Goal: Task Accomplishment & Management: Use online tool/utility

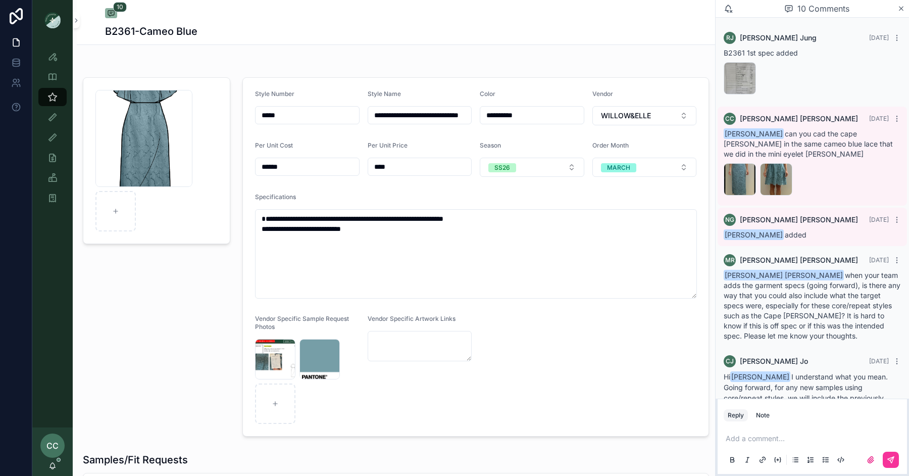
scroll to position [279, 0]
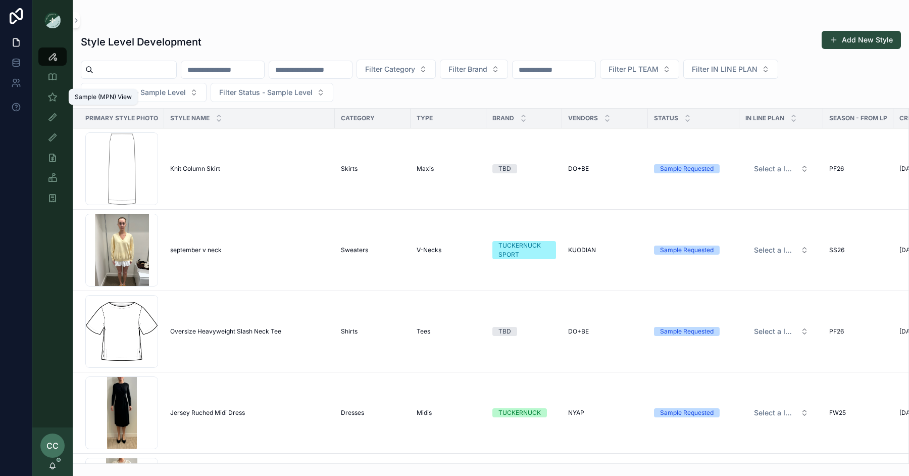
click at [48, 95] on icon "scrollable content" at bounding box center [52, 97] width 10 height 10
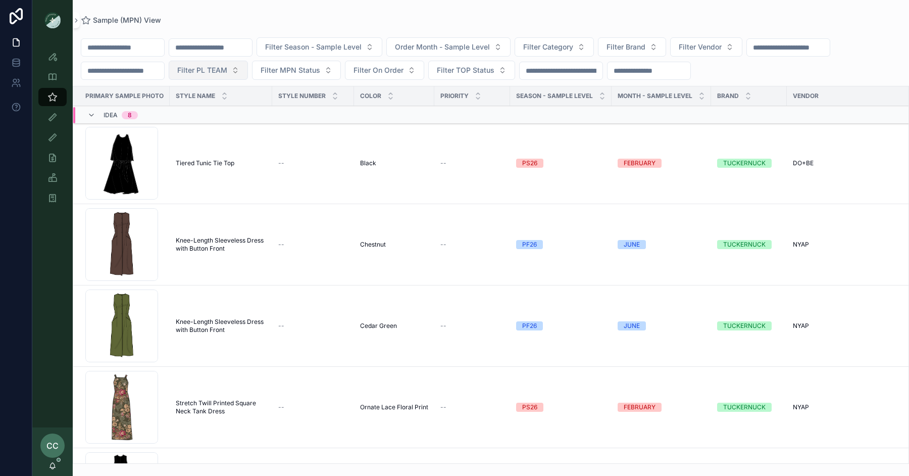
click at [225, 75] on button "Filter PL TEAM" at bounding box center [208, 70] width 79 height 19
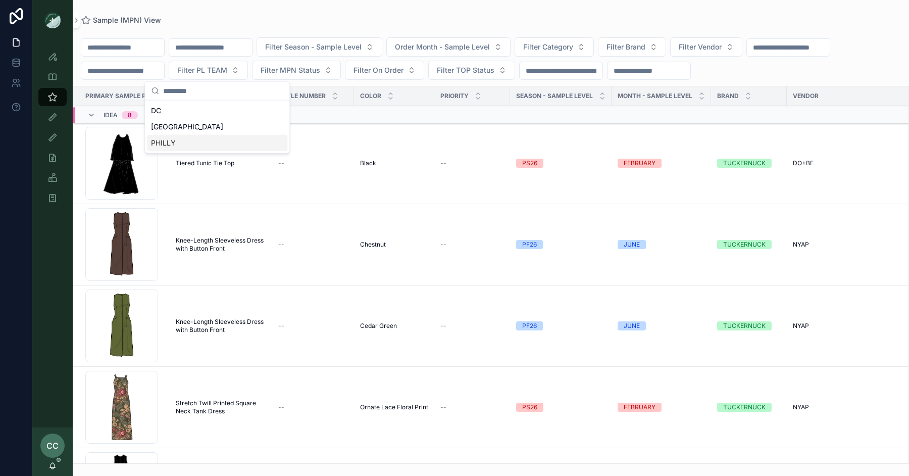
click at [219, 142] on div "PHILLY" at bounding box center [217, 143] width 140 height 16
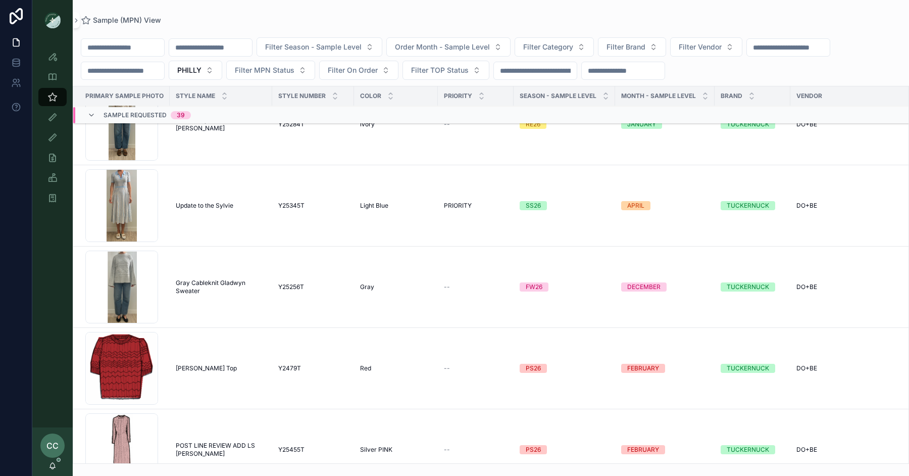
scroll to position [1109, 0]
click at [212, 203] on span "Update to the Sylvie" at bounding box center [205, 206] width 58 height 8
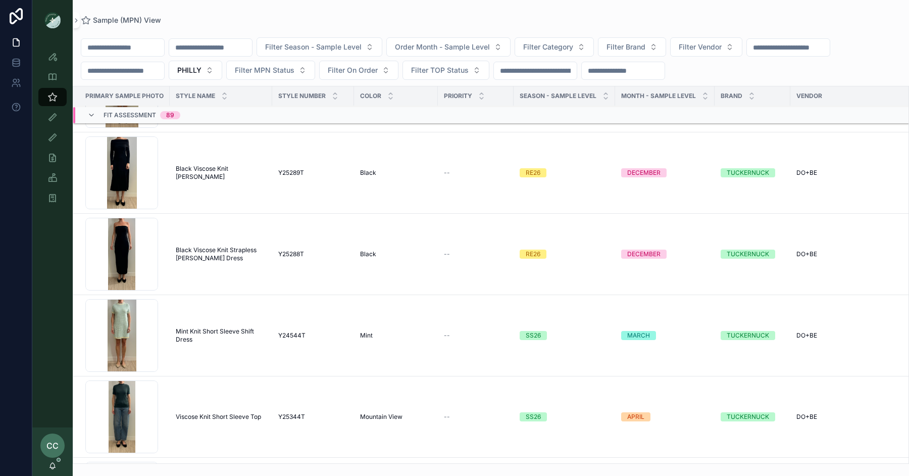
scroll to position [4010, 0]
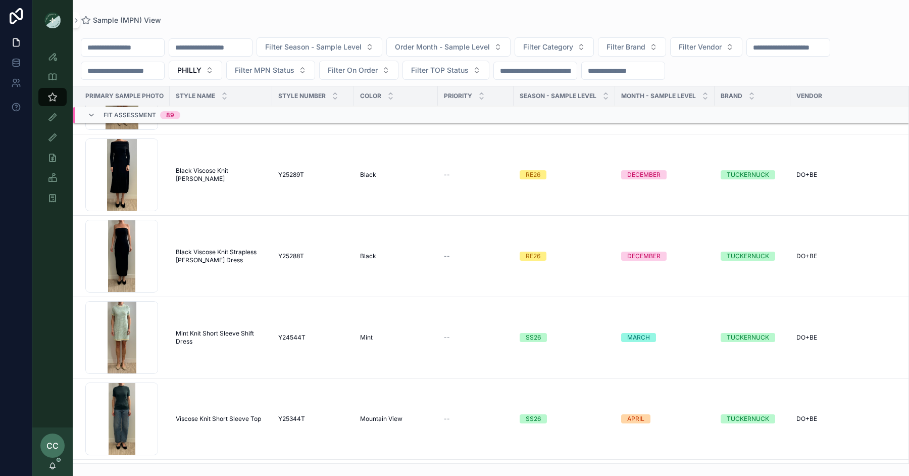
click at [230, 330] on span "Mint Knit Short Sleeve Shift Dress" at bounding box center [221, 337] width 90 height 16
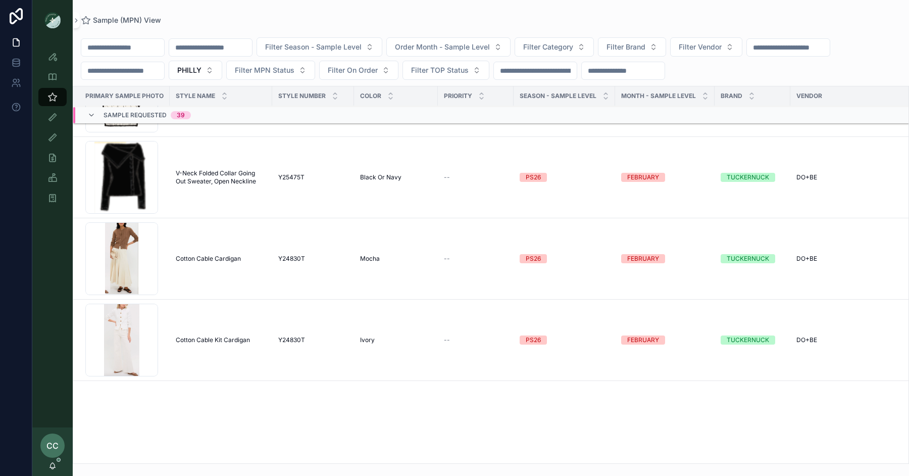
scroll to position [0, 0]
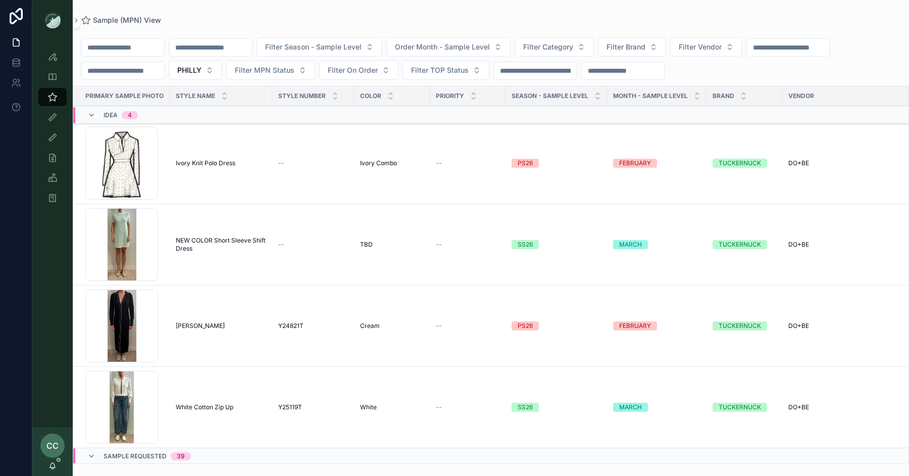
click at [234, 239] on span "NEW COLOR Short Sleeve Shift Dress" at bounding box center [221, 244] width 90 height 16
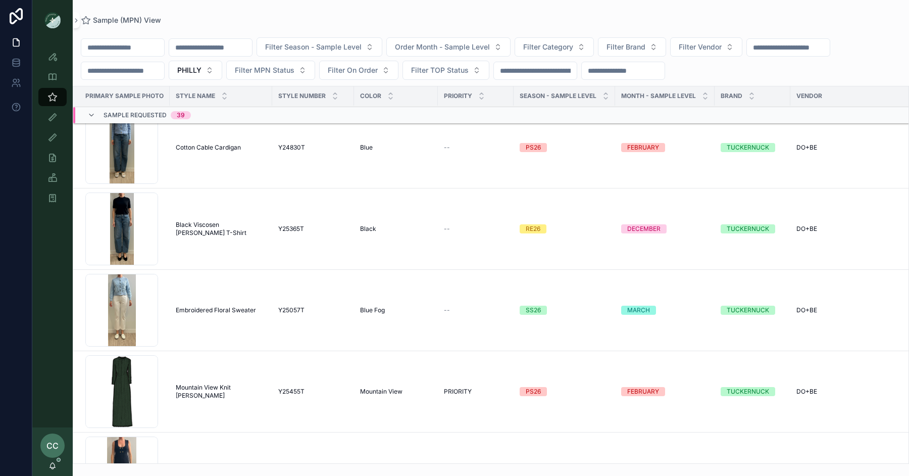
scroll to position [360, 0]
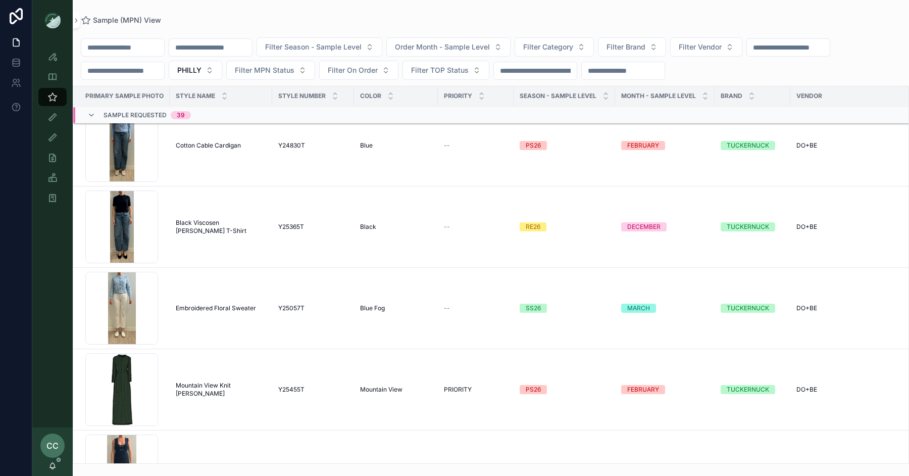
click at [212, 345] on td "Mountain View Knit Sylvie Dress Mountain View Knit Sylvie Dress" at bounding box center [221, 389] width 102 height 81
click at [211, 345] on span "Mountain View Knit Sylvie Dress" at bounding box center [221, 389] width 90 height 16
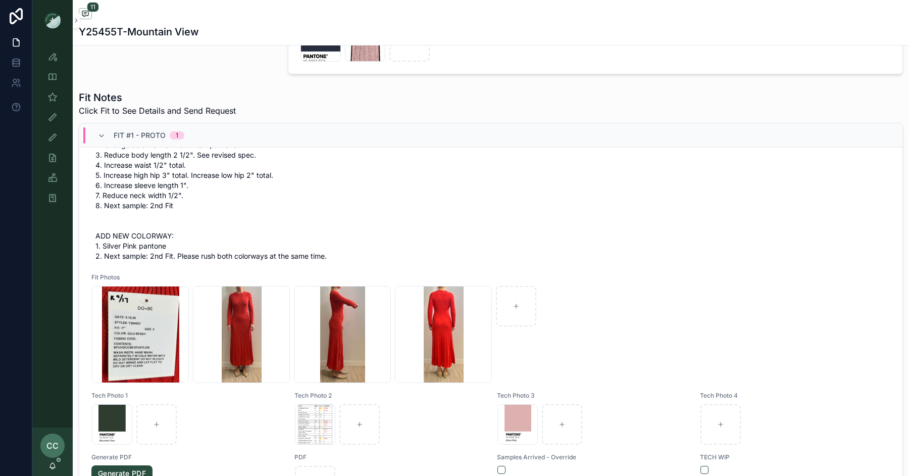
scroll to position [167, 0]
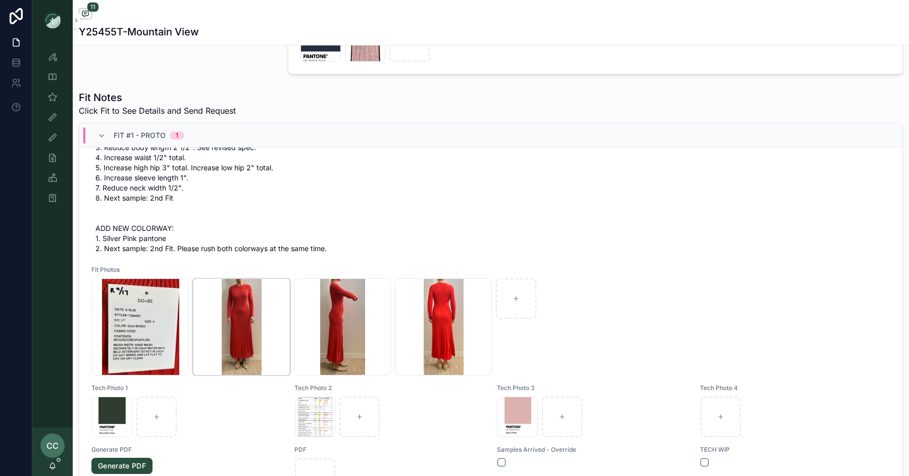
click at [236, 320] on div "Screenshot-2025-09-17-at-2.39.13-PM .png" at bounding box center [241, 326] width 97 height 97
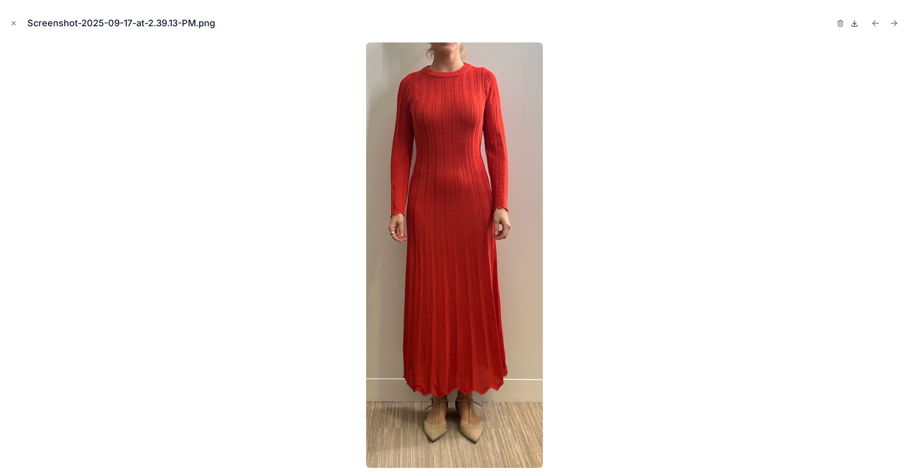
click at [660, 23] on icon at bounding box center [854, 23] width 8 height 8
click at [12, 15] on div "Screenshot-2025-09-17-at-2.39.13-PM.png" at bounding box center [454, 23] width 893 height 30
click at [12, 23] on icon "Close modal" at bounding box center [13, 23] width 7 height 7
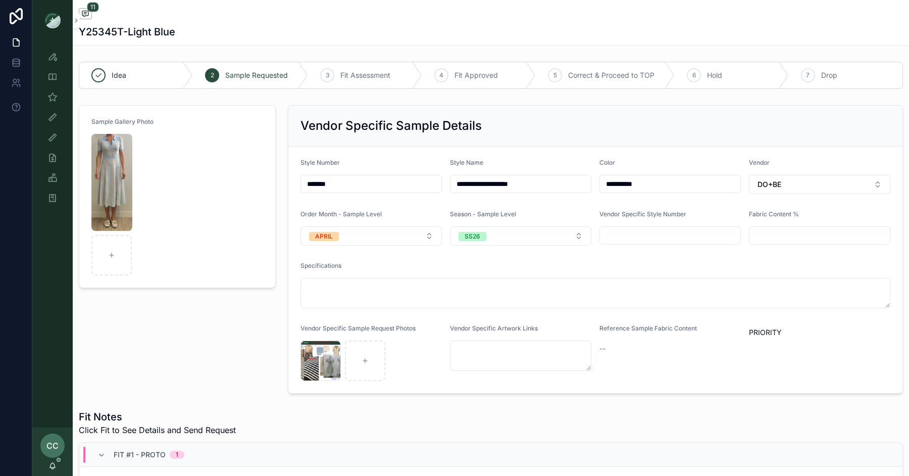
scroll to position [252, 0]
click at [406, 231] on button "APRIL" at bounding box center [370, 235] width 141 height 19
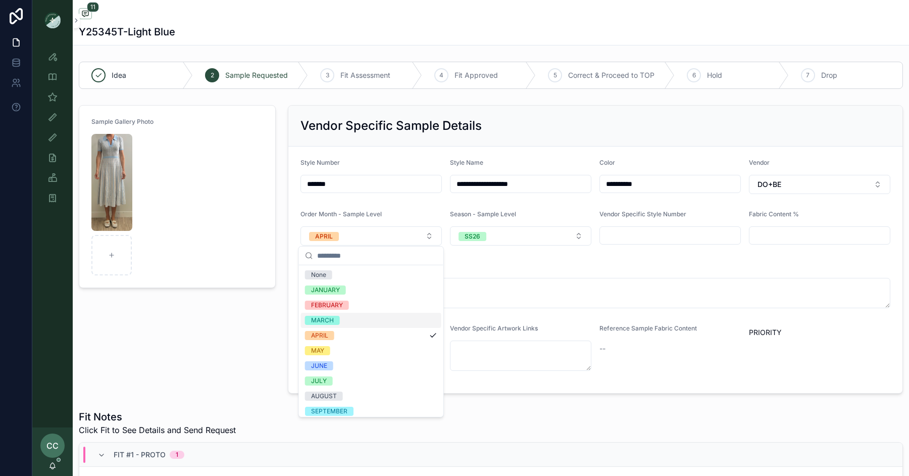
click at [351, 317] on div "MARCH" at bounding box center [371, 320] width 140 height 15
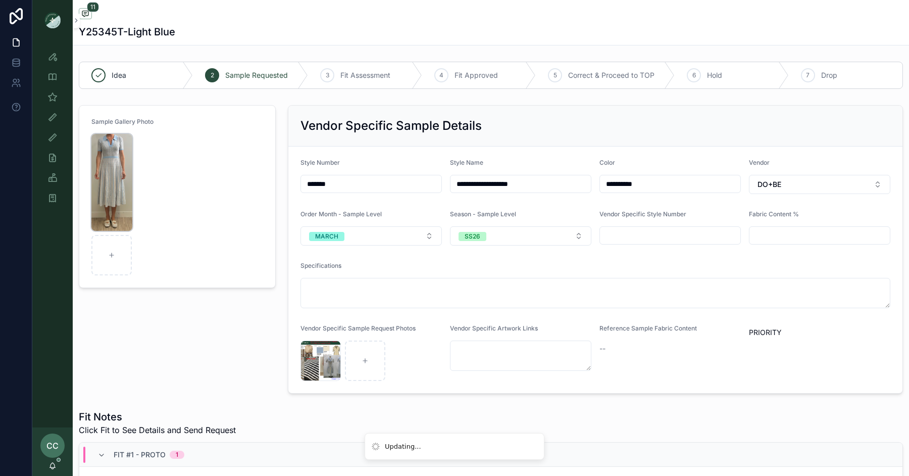
click at [102, 190] on img "scrollable content" at bounding box center [111, 182] width 41 height 97
click at [102, 190] on body "**********" at bounding box center [454, 238] width 909 height 476
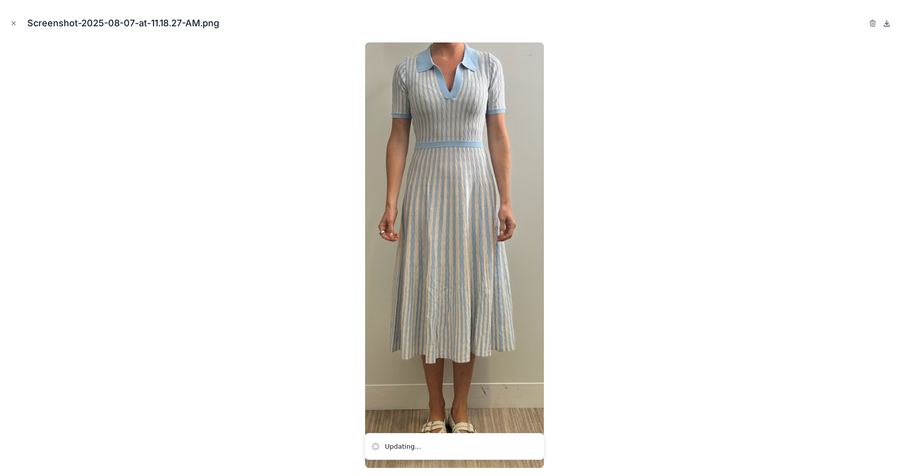
click at [887, 25] on icon at bounding box center [887, 23] width 8 height 8
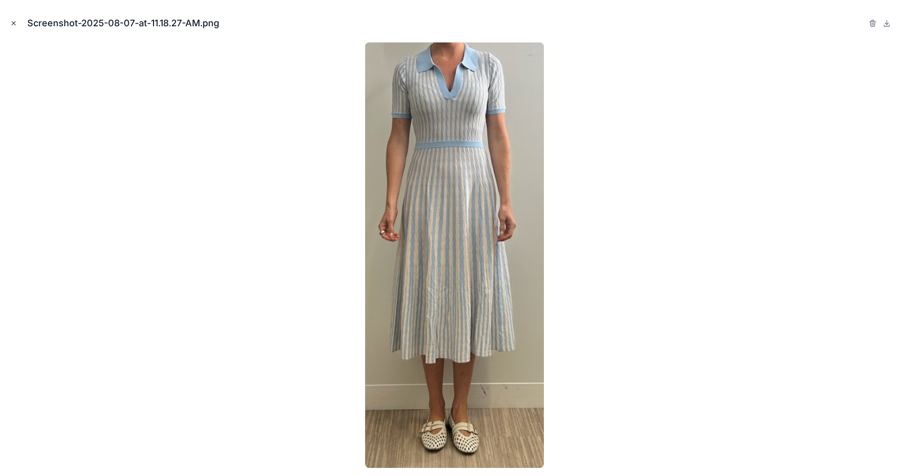
click at [13, 22] on icon "Close modal" at bounding box center [13, 23] width 7 height 7
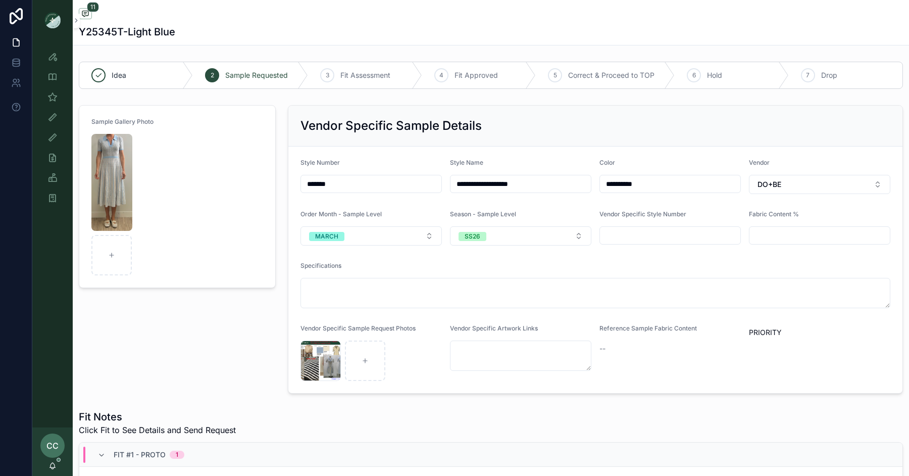
click at [371, 180] on input "*******" at bounding box center [371, 184] width 140 height 14
drag, startPoint x: 177, startPoint y: 31, endPoint x: 76, endPoint y: 30, distance: 101.5
click at [76, 31] on div "11 Y25345T-Light Blue" at bounding box center [491, 22] width 836 height 45
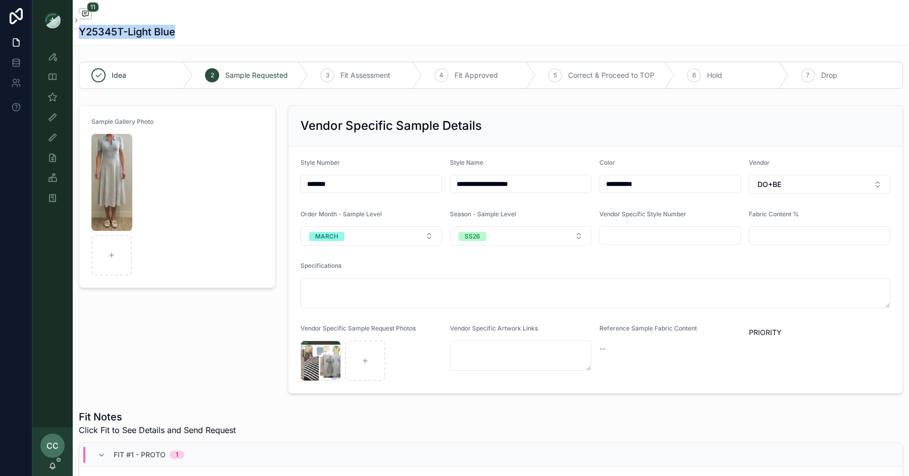
copy h1 "Y25345T-Light Blue"
click at [378, 181] on input "*******" at bounding box center [371, 184] width 140 height 14
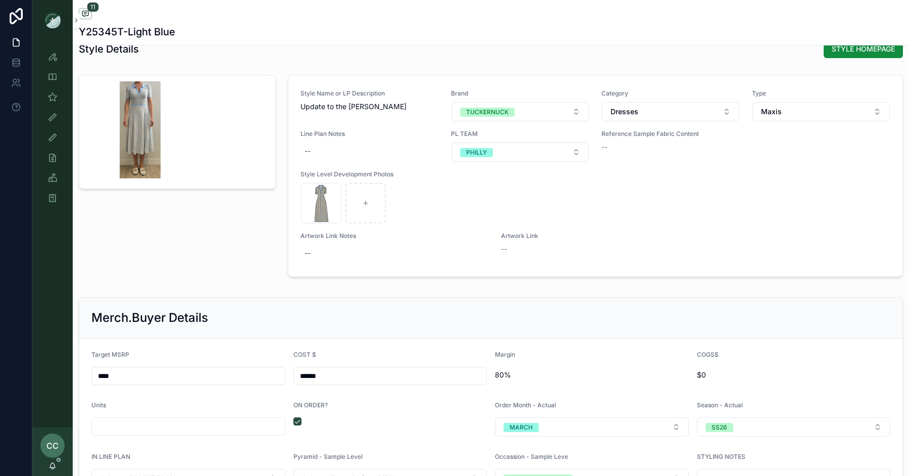
scroll to position [1235, 0]
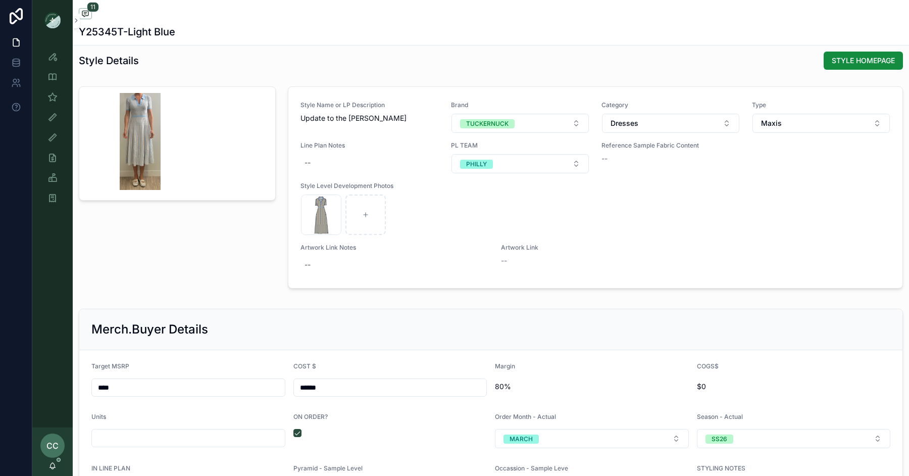
click at [354, 390] on input "******" at bounding box center [390, 387] width 193 height 14
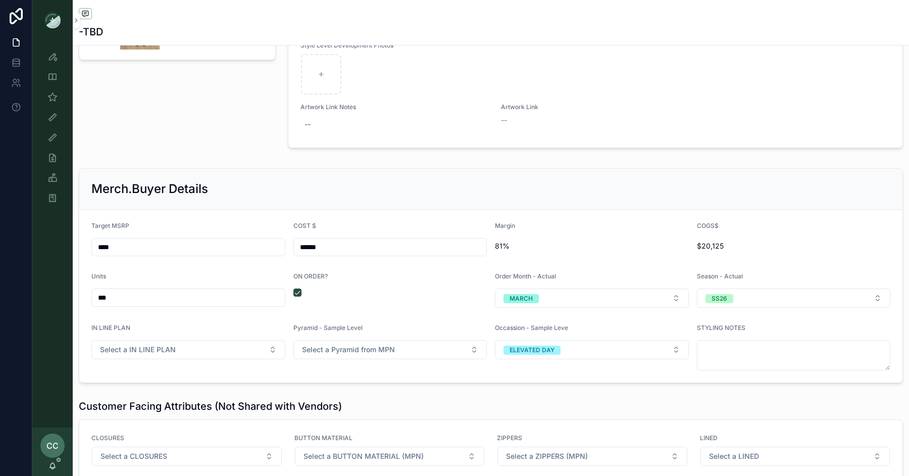
scroll to position [1267, 0]
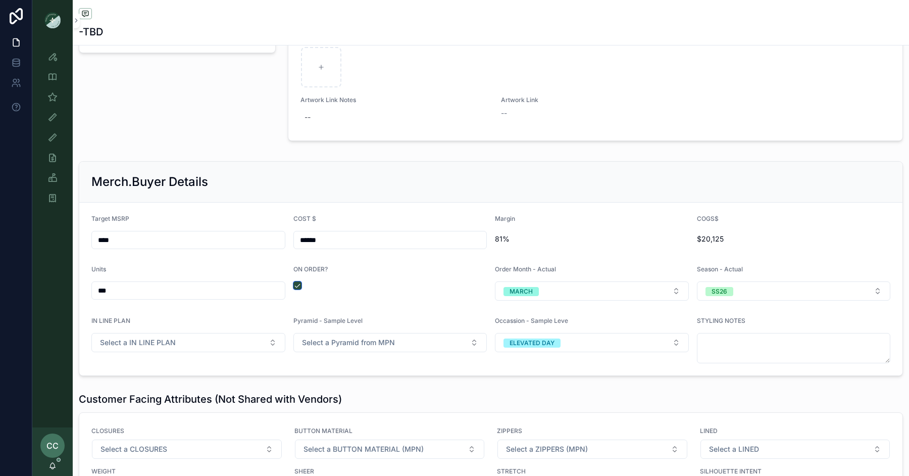
click at [295, 281] on button "scrollable content" at bounding box center [297, 285] width 8 height 8
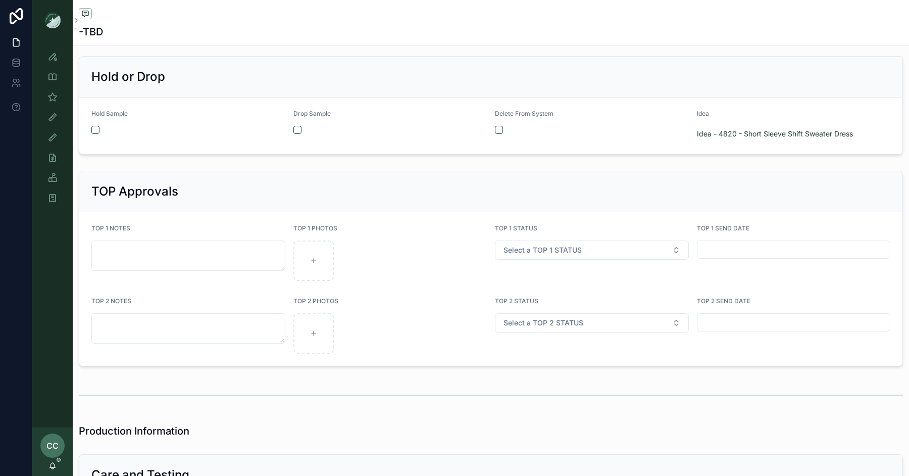
scroll to position [1822, 0]
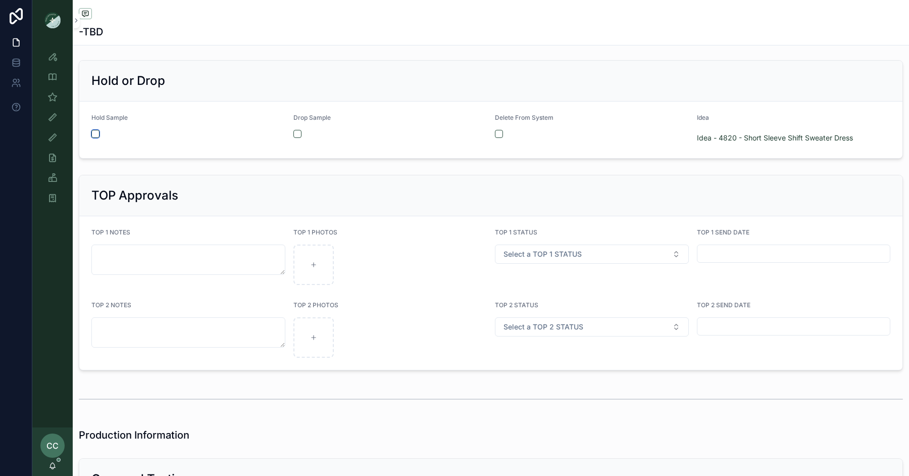
click at [96, 130] on button "scrollable content" at bounding box center [95, 134] width 8 height 8
